Goal: Task Accomplishment & Management: Use online tool/utility

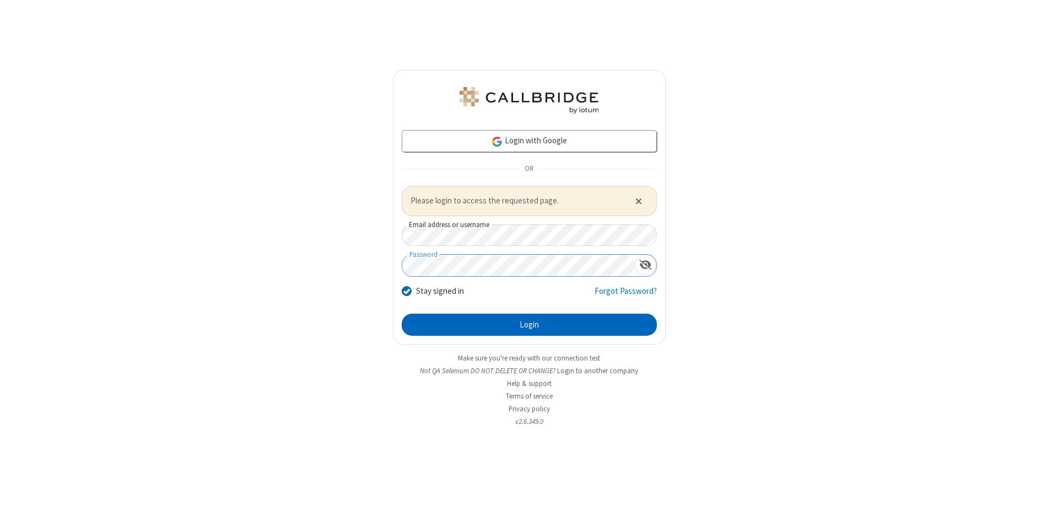
click at [529, 324] on button "Login" at bounding box center [529, 325] width 255 height 22
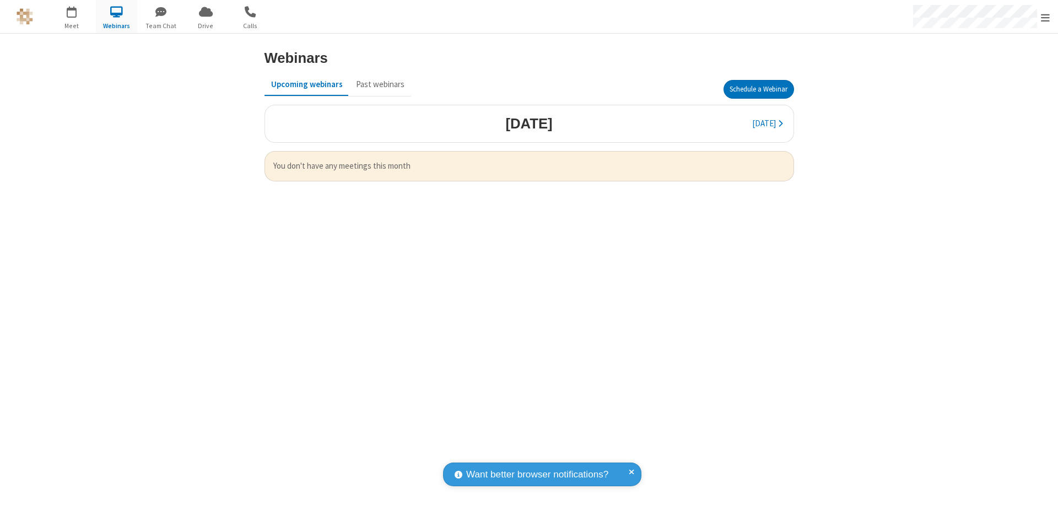
click at [758, 89] on button "Schedule a Webinar" at bounding box center [758, 89] width 71 height 19
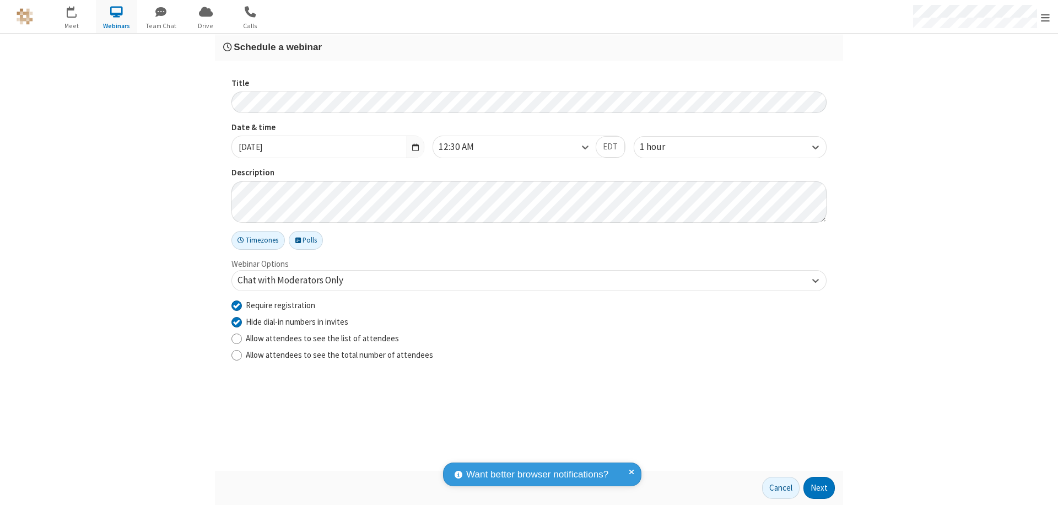
click at [236, 305] on input "Require registration" at bounding box center [236, 305] width 10 height 12
checkbox input "false"
click at [819, 488] on button "Next" at bounding box center [818, 488] width 31 height 22
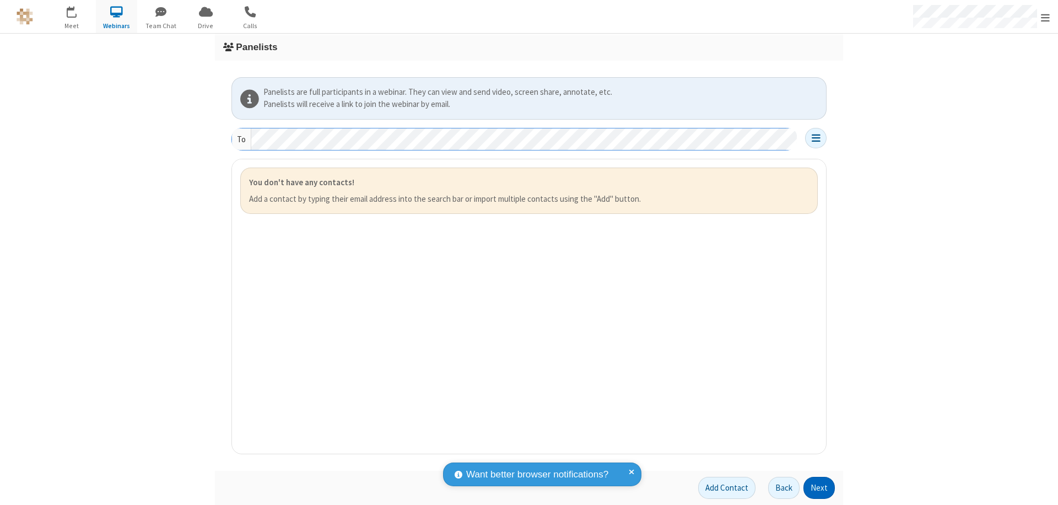
click at [819, 488] on button "Next" at bounding box center [818, 488] width 31 height 22
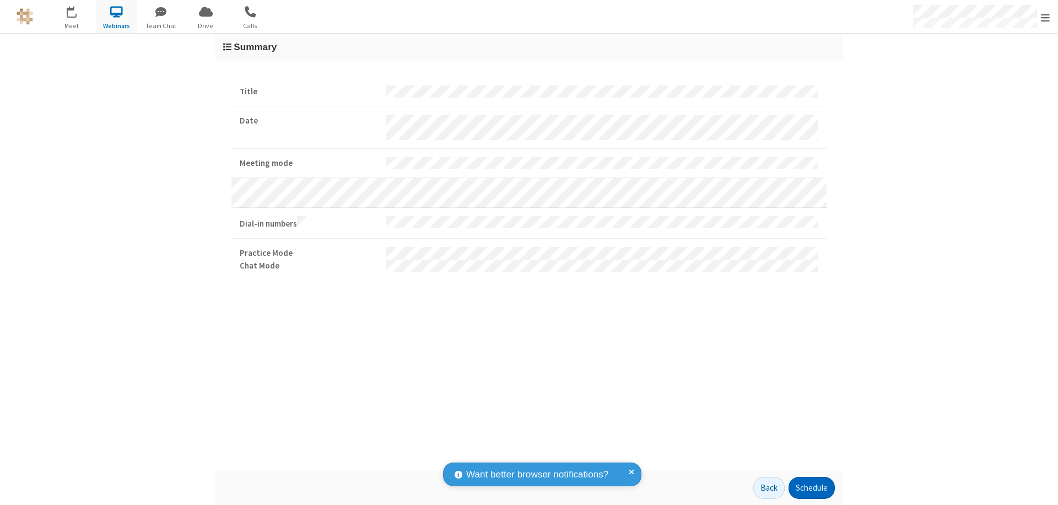
click at [811, 488] on button "Schedule" at bounding box center [811, 488] width 46 height 22
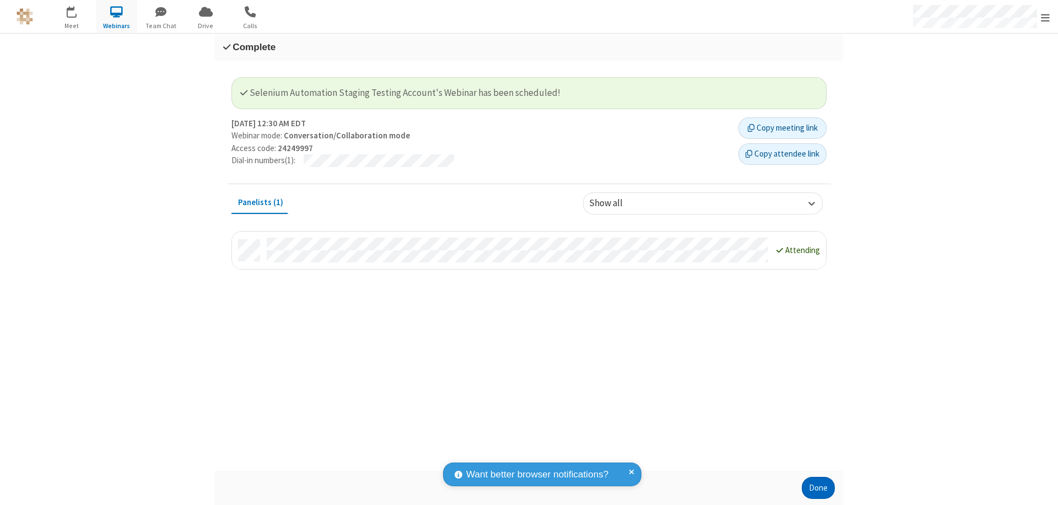
click at [818, 488] on button "Done" at bounding box center [818, 488] width 33 height 22
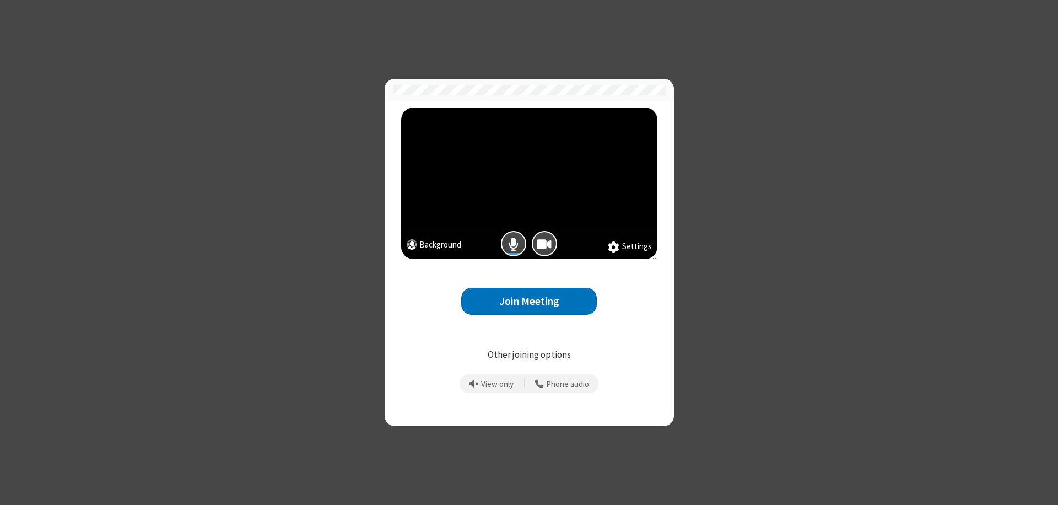
click at [529, 301] on button "Join Meeting" at bounding box center [529, 301] width 136 height 27
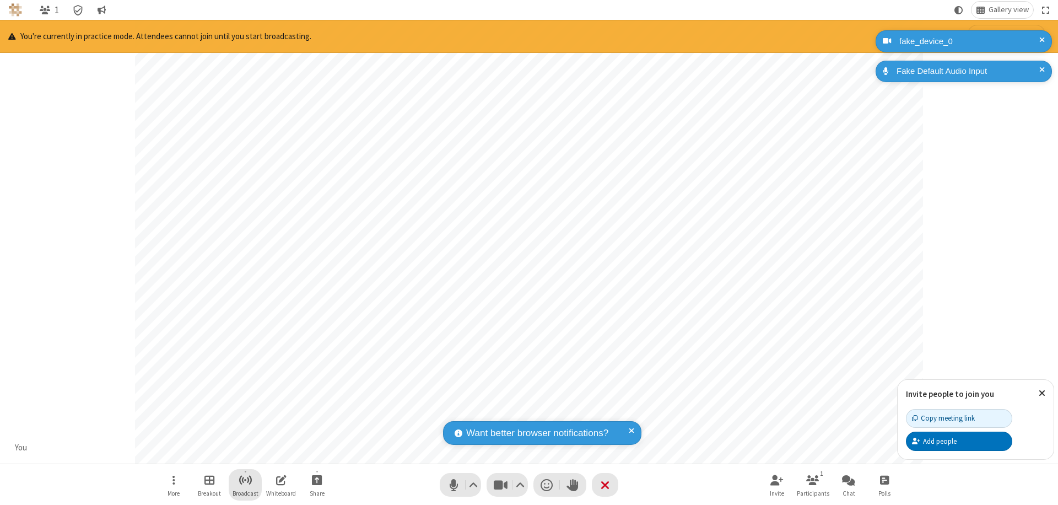
click at [245, 479] on span "Start broadcast" at bounding box center [246, 480] width 14 height 14
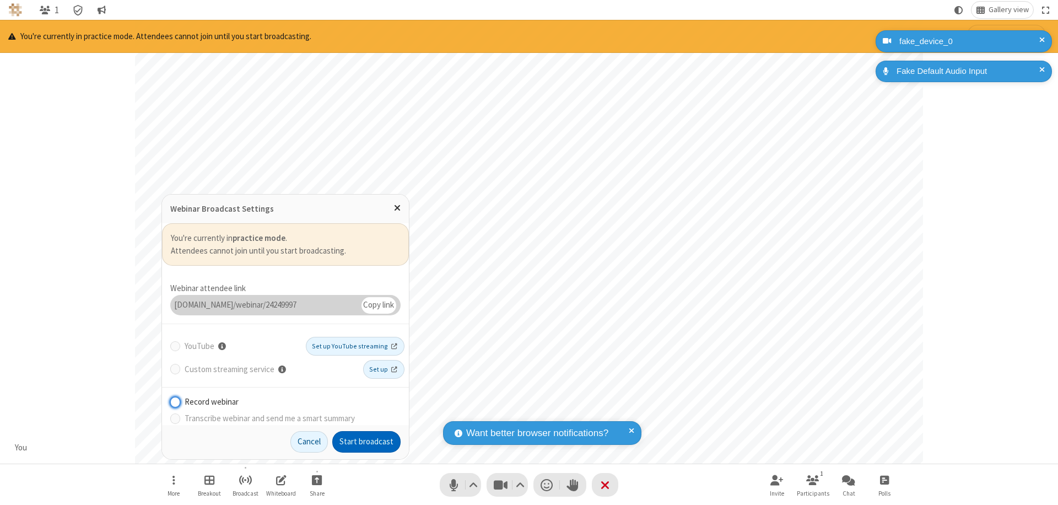
click at [366, 441] on button "Start broadcast" at bounding box center [366, 442] width 68 height 22
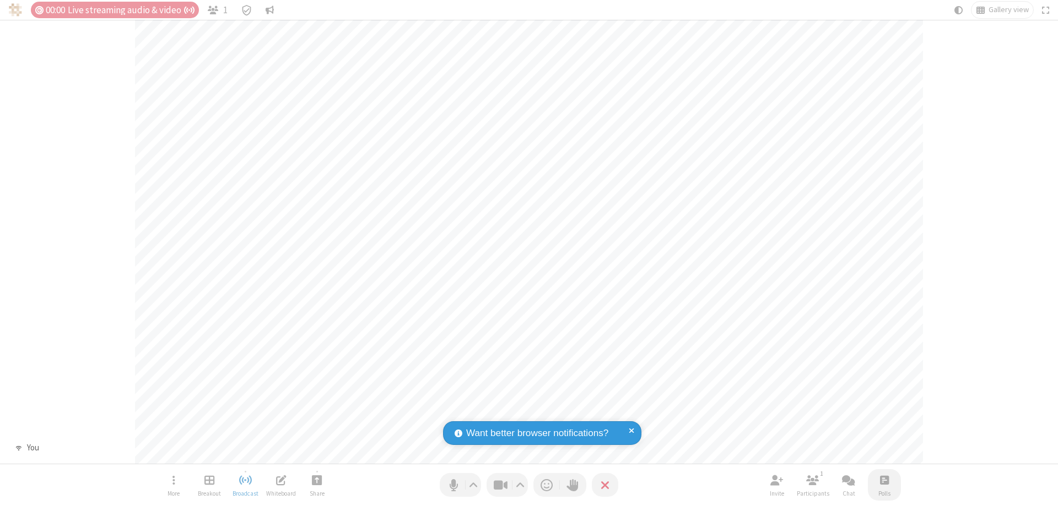
click at [884, 479] on span "Open poll" at bounding box center [884, 480] width 9 height 14
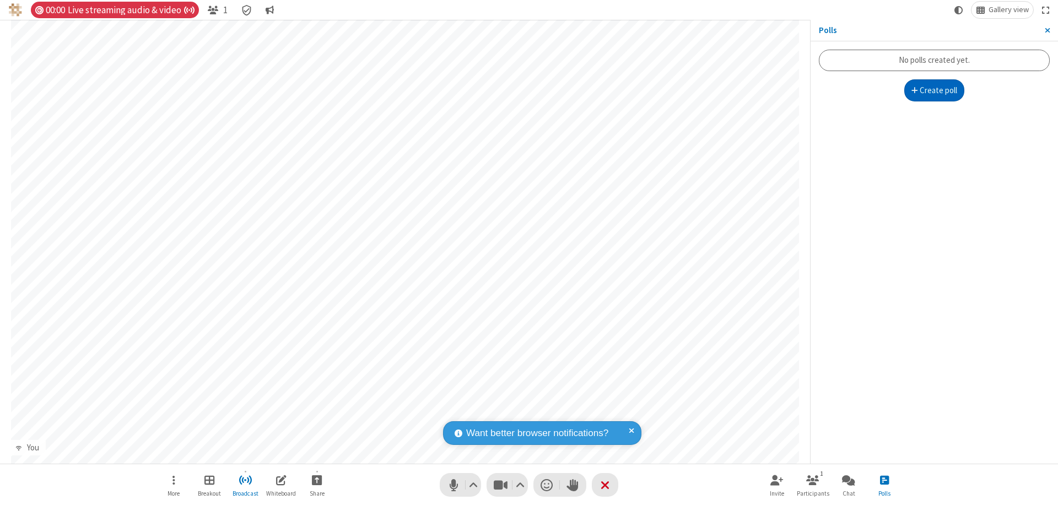
click at [934, 90] on button "Create poll" at bounding box center [934, 90] width 61 height 22
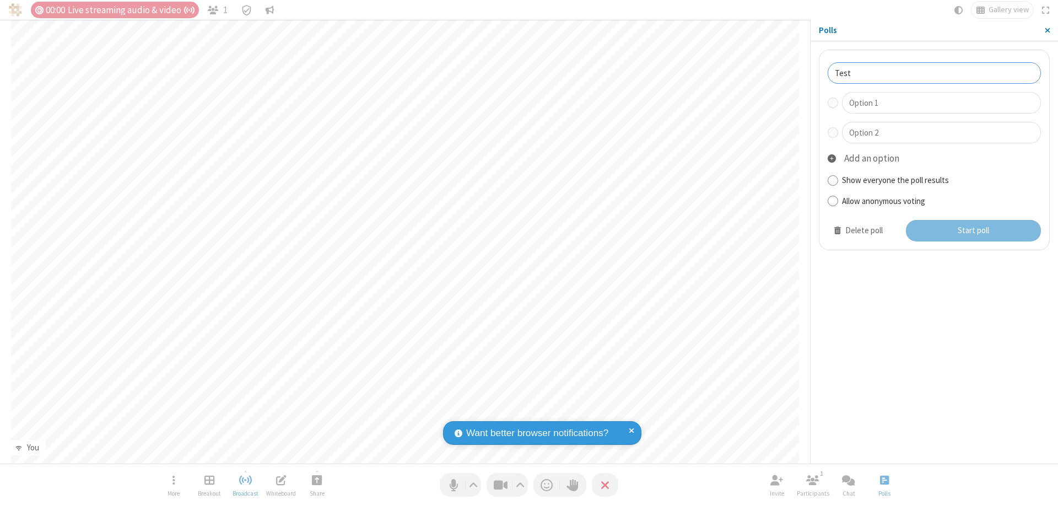
type input "Test"
type input "Yes"
type input "No"
click at [973, 230] on button "Start poll" at bounding box center [974, 231] width 136 height 22
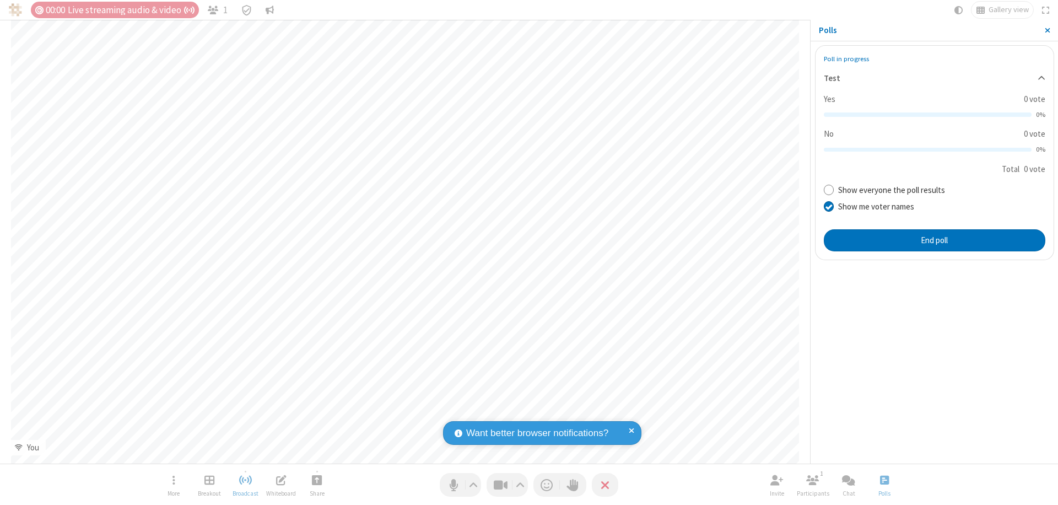
click at [1047, 30] on span "Close sidebar" at bounding box center [1048, 30] width 6 height 9
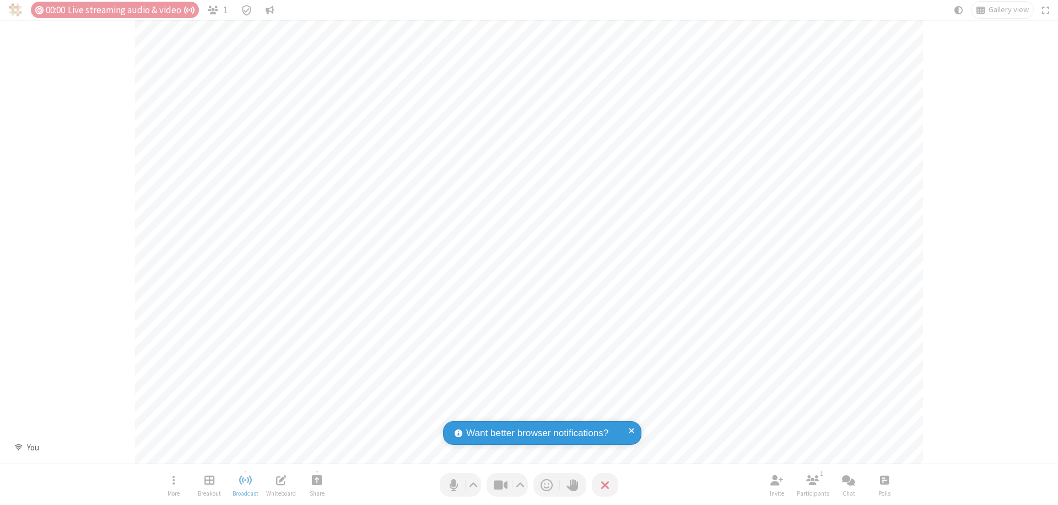
click at [884, 479] on span "Open poll" at bounding box center [884, 480] width 9 height 14
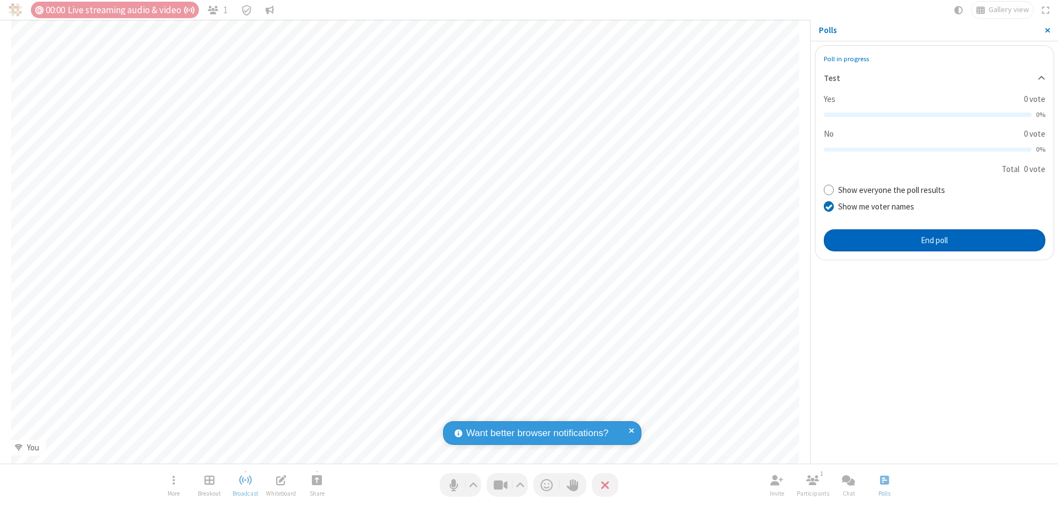
click at [934, 240] on button "End poll" at bounding box center [934, 240] width 221 height 22
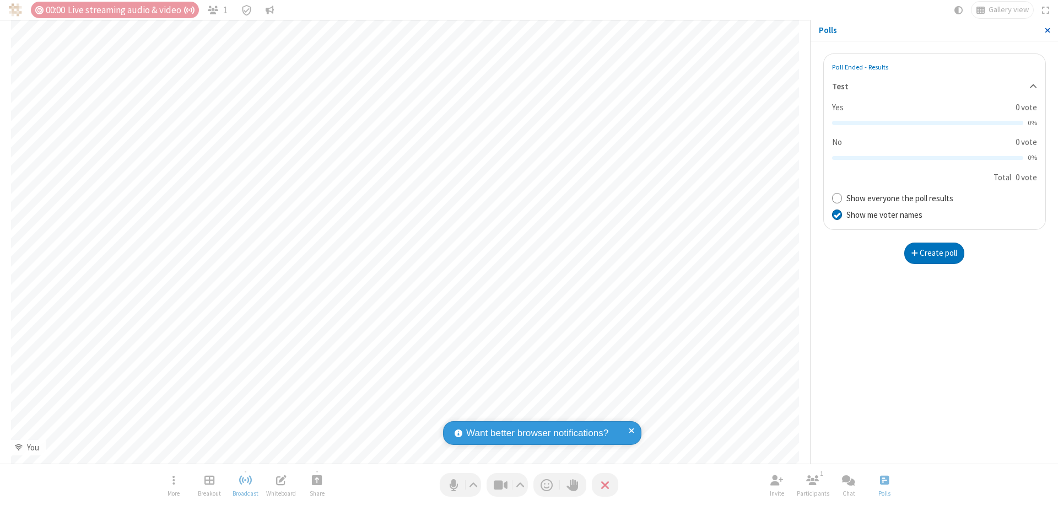
click at [1047, 30] on span "Close sidebar" at bounding box center [1048, 30] width 6 height 9
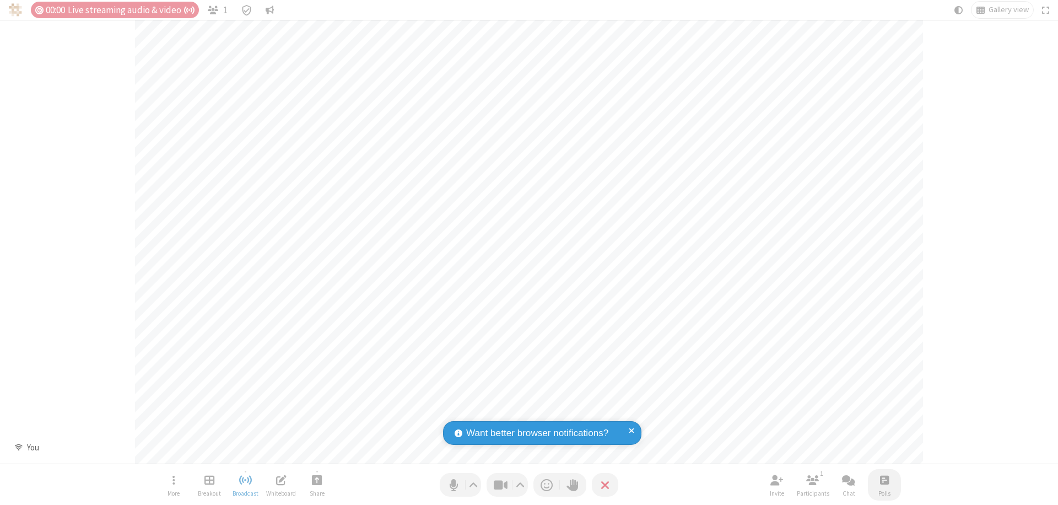
click at [884, 479] on span "Open poll" at bounding box center [884, 480] width 9 height 14
